Goal: Find specific page/section: Find specific page/section

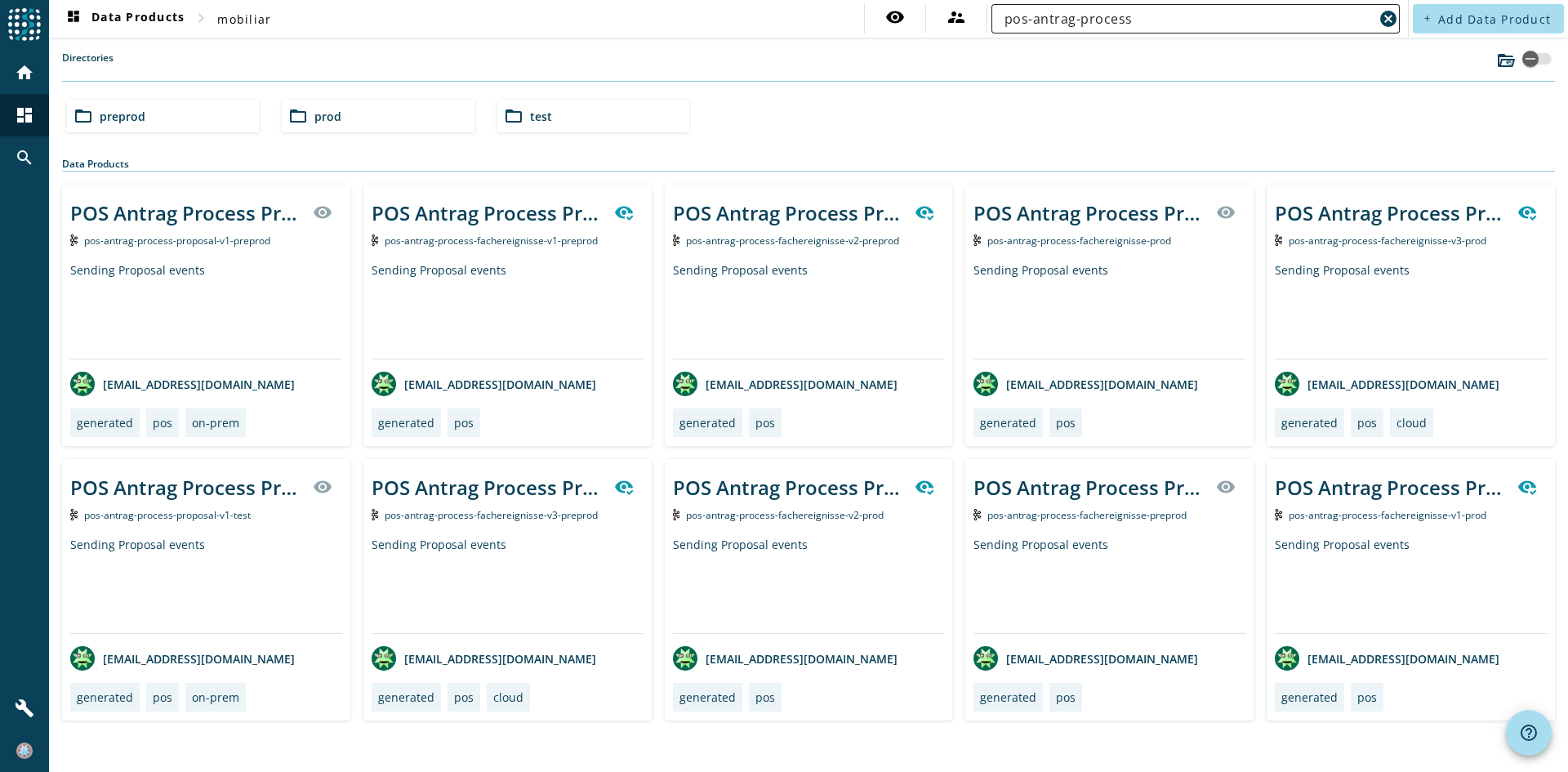
click at [1161, 23] on input "pos-antrag-process" at bounding box center [1190, 19] width 369 height 20
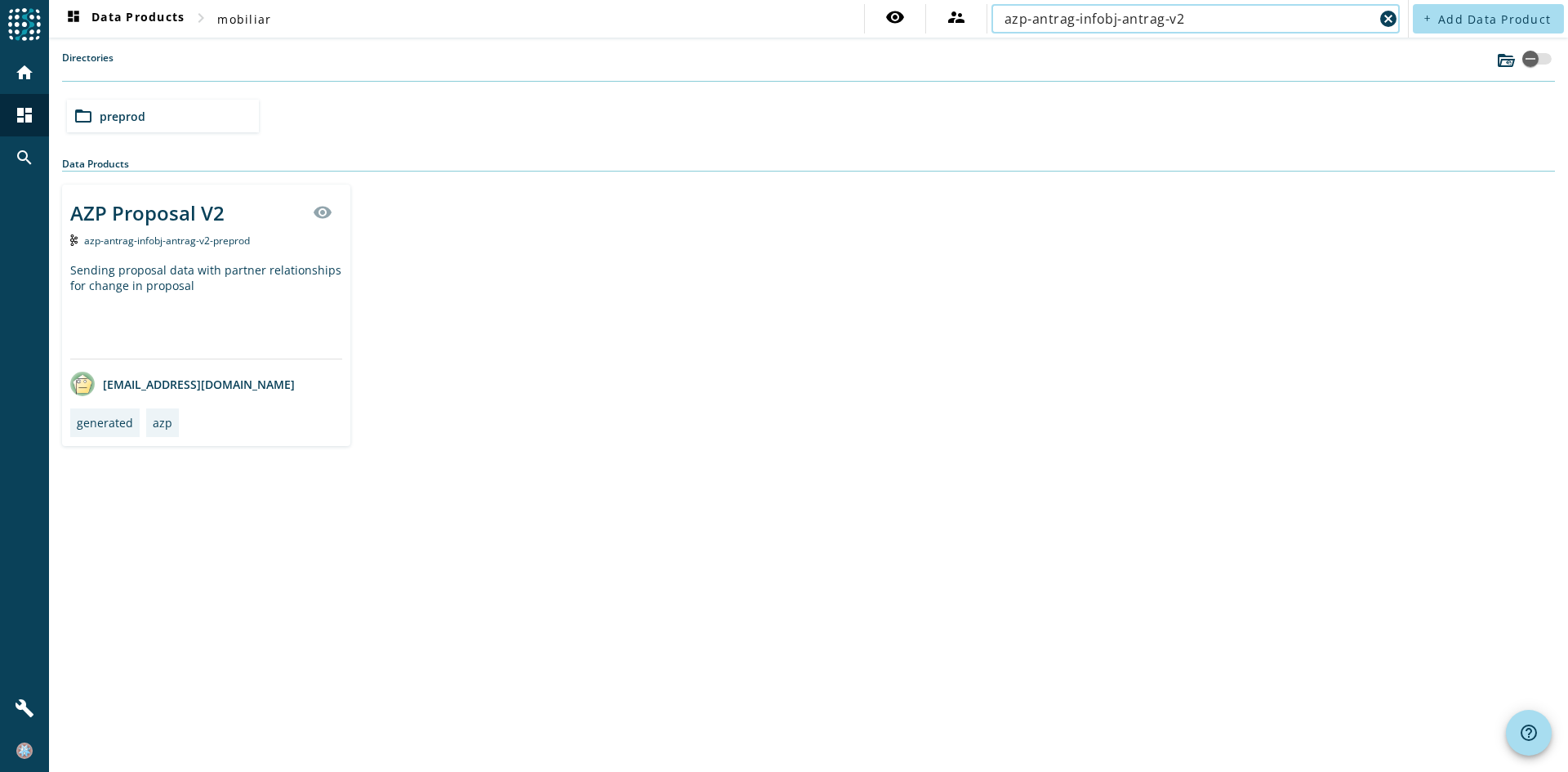
type input "azp-antrag-infobj-antrag-v2"
